Goal: Information Seeking & Learning: Learn about a topic

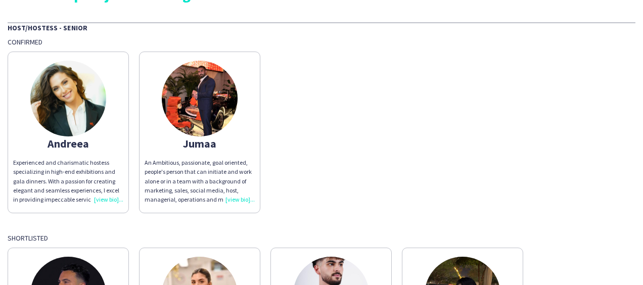
scroll to position [64, 0]
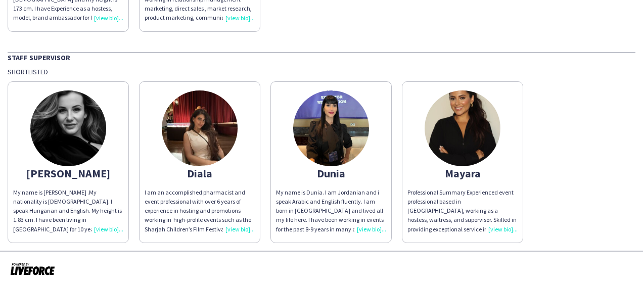
scroll to position [545, 0]
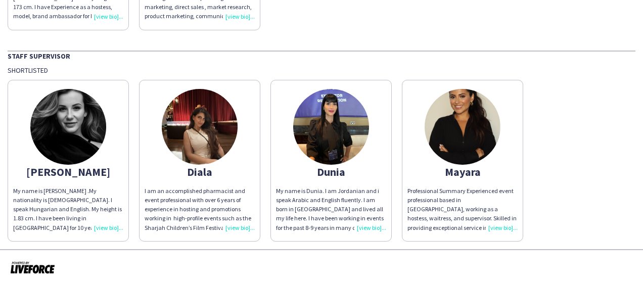
click at [495, 230] on div "Professional Summary Experienced event professional based in [GEOGRAPHIC_DATA],…" at bounding box center [462, 210] width 110 height 46
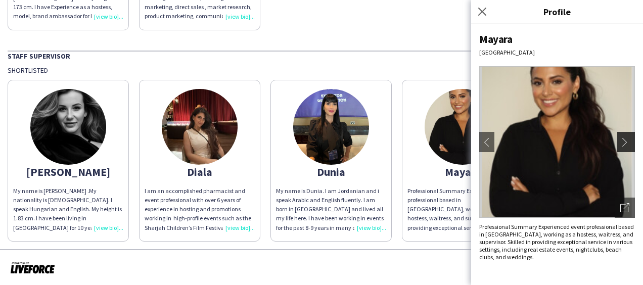
click at [629, 150] on button "chevron-right" at bounding box center [627, 142] width 20 height 20
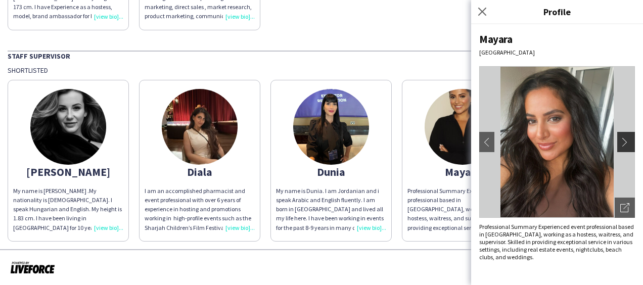
click at [629, 143] on app-icon "chevron-right" at bounding box center [627, 141] width 14 height 9
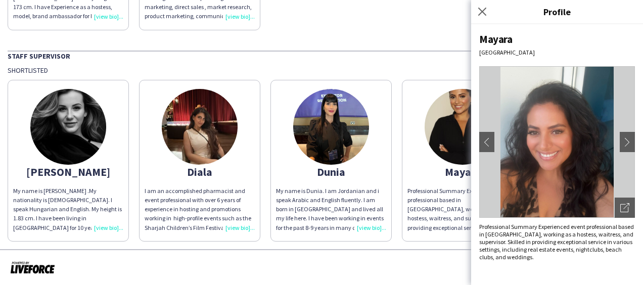
click at [422, 265] on div at bounding box center [321, 267] width 643 height 37
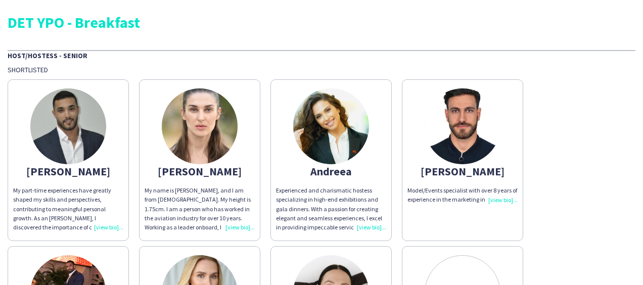
scroll to position [0, 0]
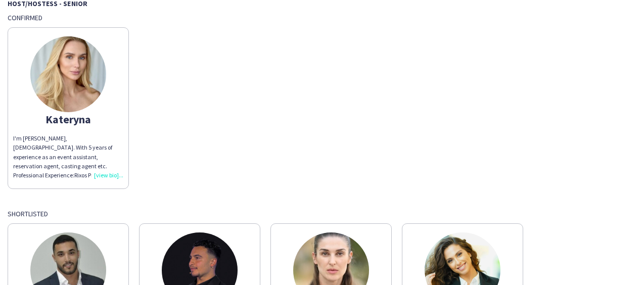
scroll to position [54, 0]
